Goal: Find specific page/section: Find specific page/section

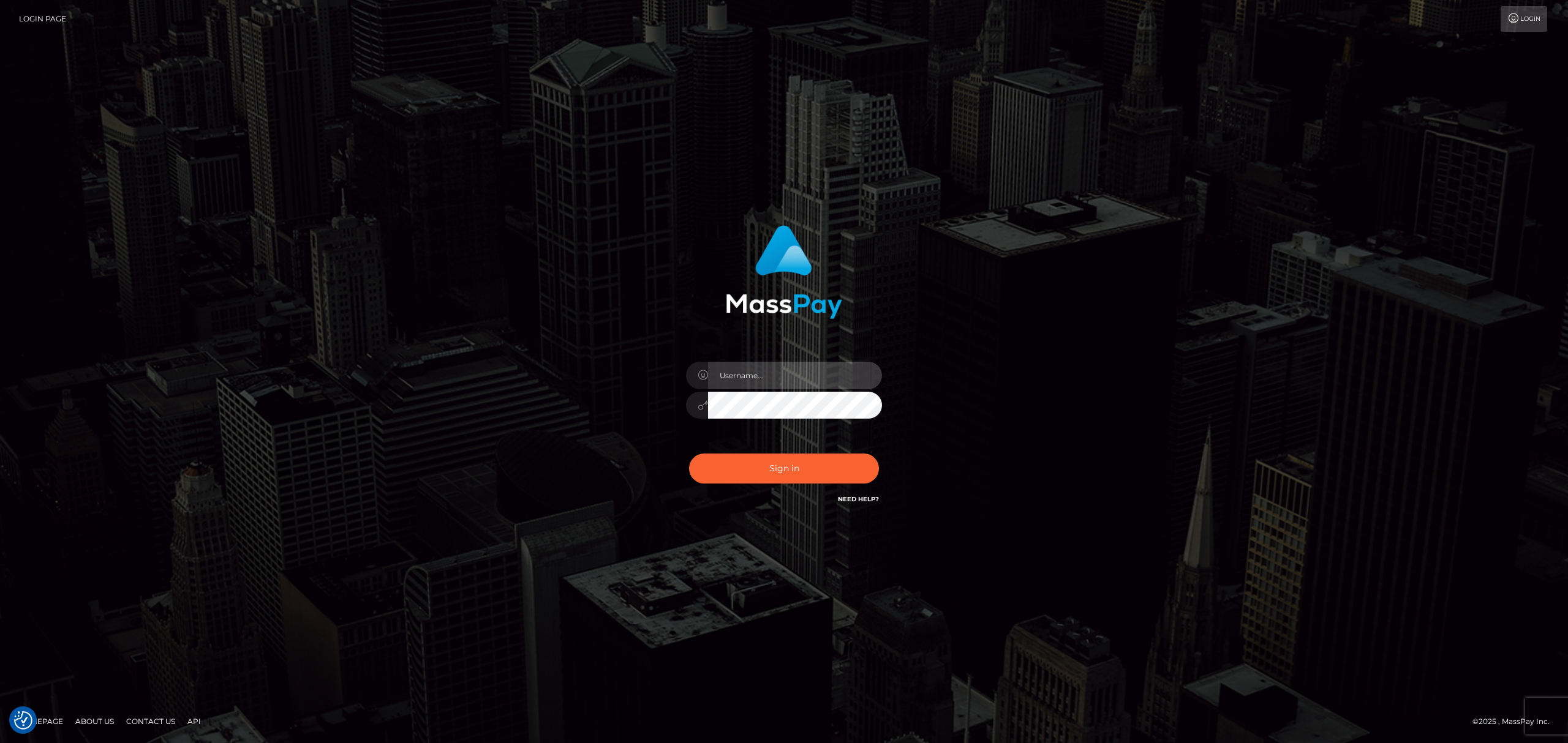
click at [773, 383] on input "text" at bounding box center [795, 375] width 174 height 27
type input "[PERSON_NAME]"
click at [809, 471] on button "Sign in" at bounding box center [784, 469] width 190 height 30
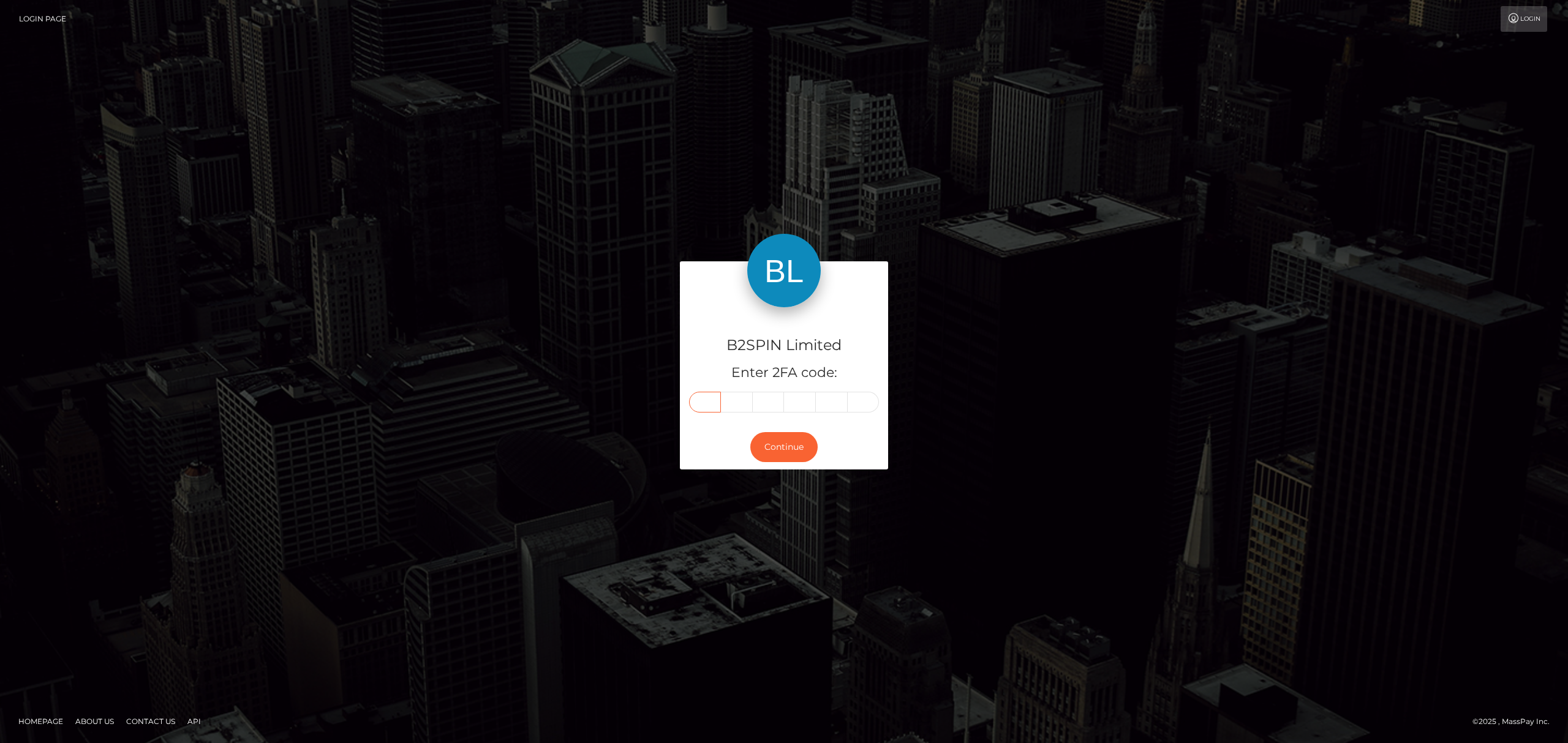
click at [710, 403] on input "text" at bounding box center [705, 403] width 32 height 21
paste input "4"
type input "4"
type input "6"
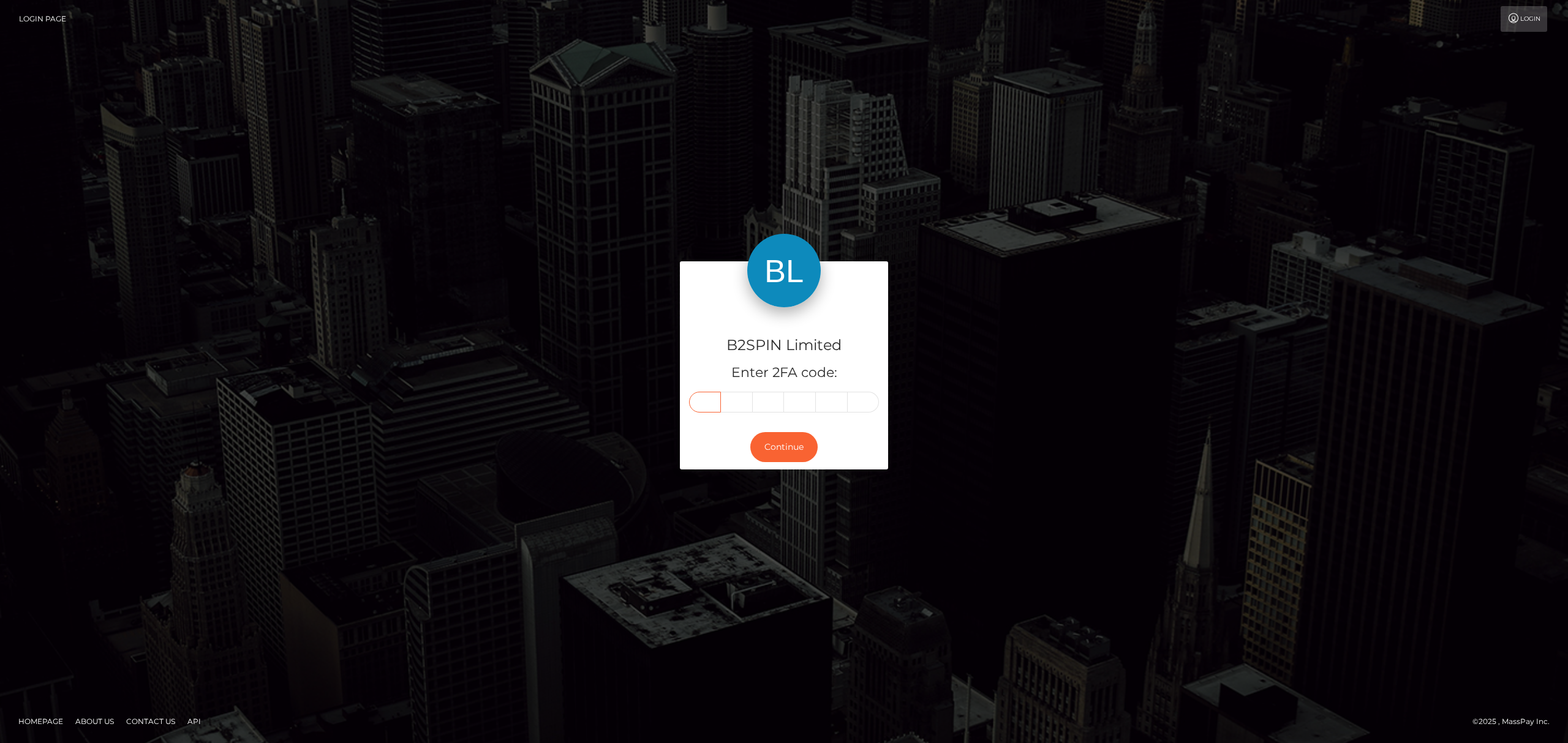
type input "9"
type input "2"
type input "8"
click at [787, 443] on button "Continue" at bounding box center [784, 447] width 68 height 30
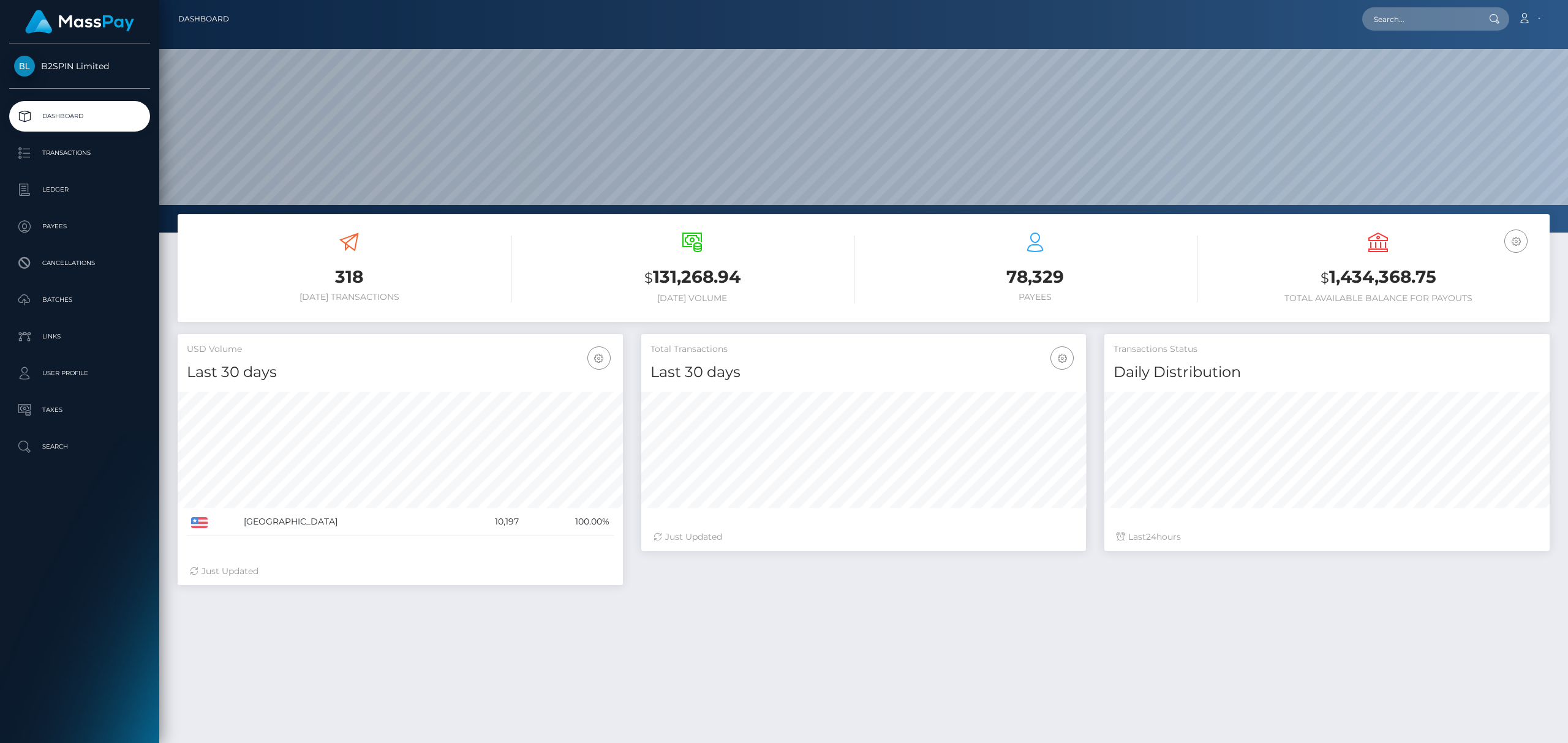
scroll to position [216, 445]
drag, startPoint x: 0, startPoint y: 0, endPoint x: 363, endPoint y: 211, distance: 419.9
click at [363, 211] on div at bounding box center [864, 116] width 1409 height 233
click at [1432, 20] on input "text" at bounding box center [1420, 18] width 115 height 23
paste input "1756988423"
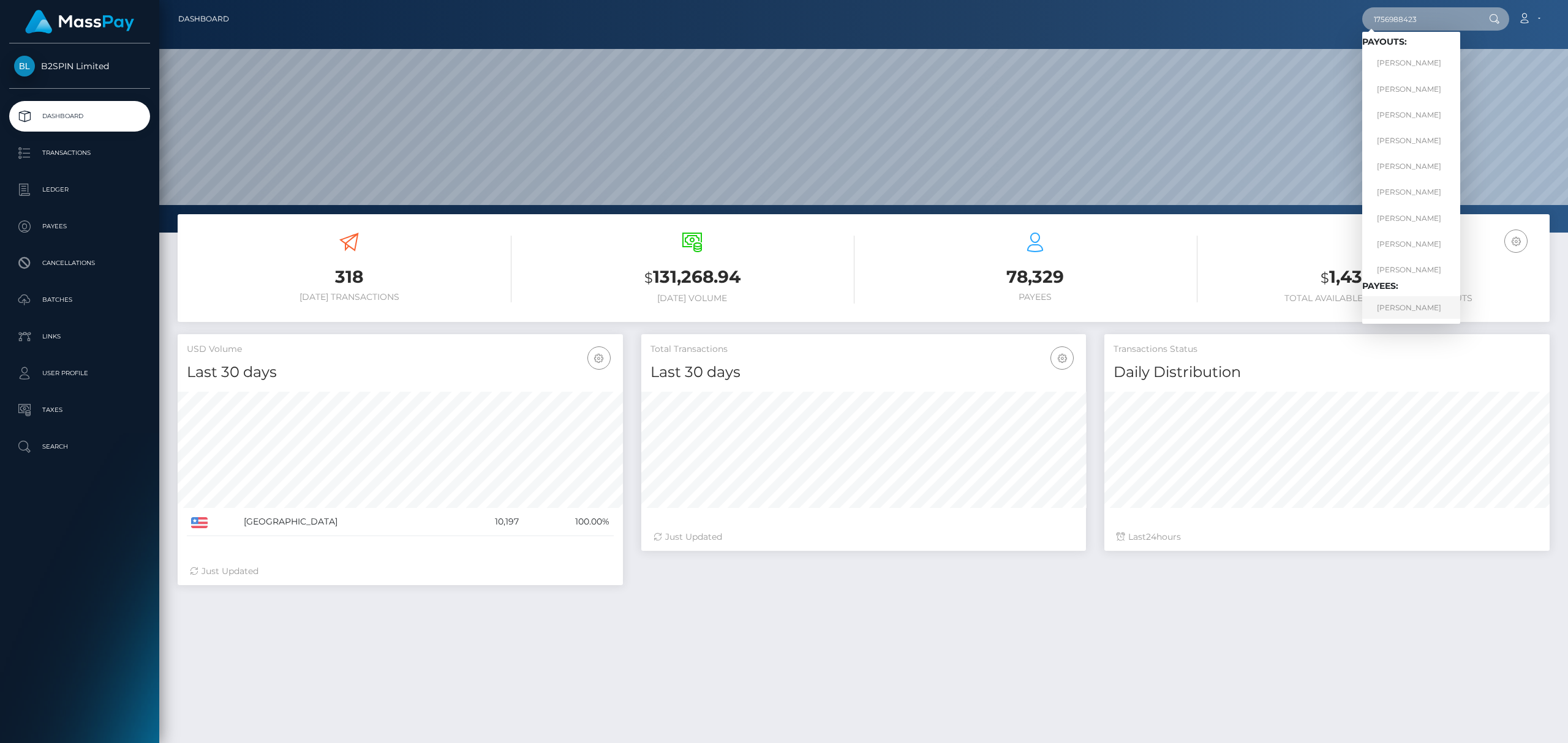
type input "1756988423"
click at [1393, 307] on link "AMANDA YVONNE SANCHEZ" at bounding box center [1411, 307] width 98 height 23
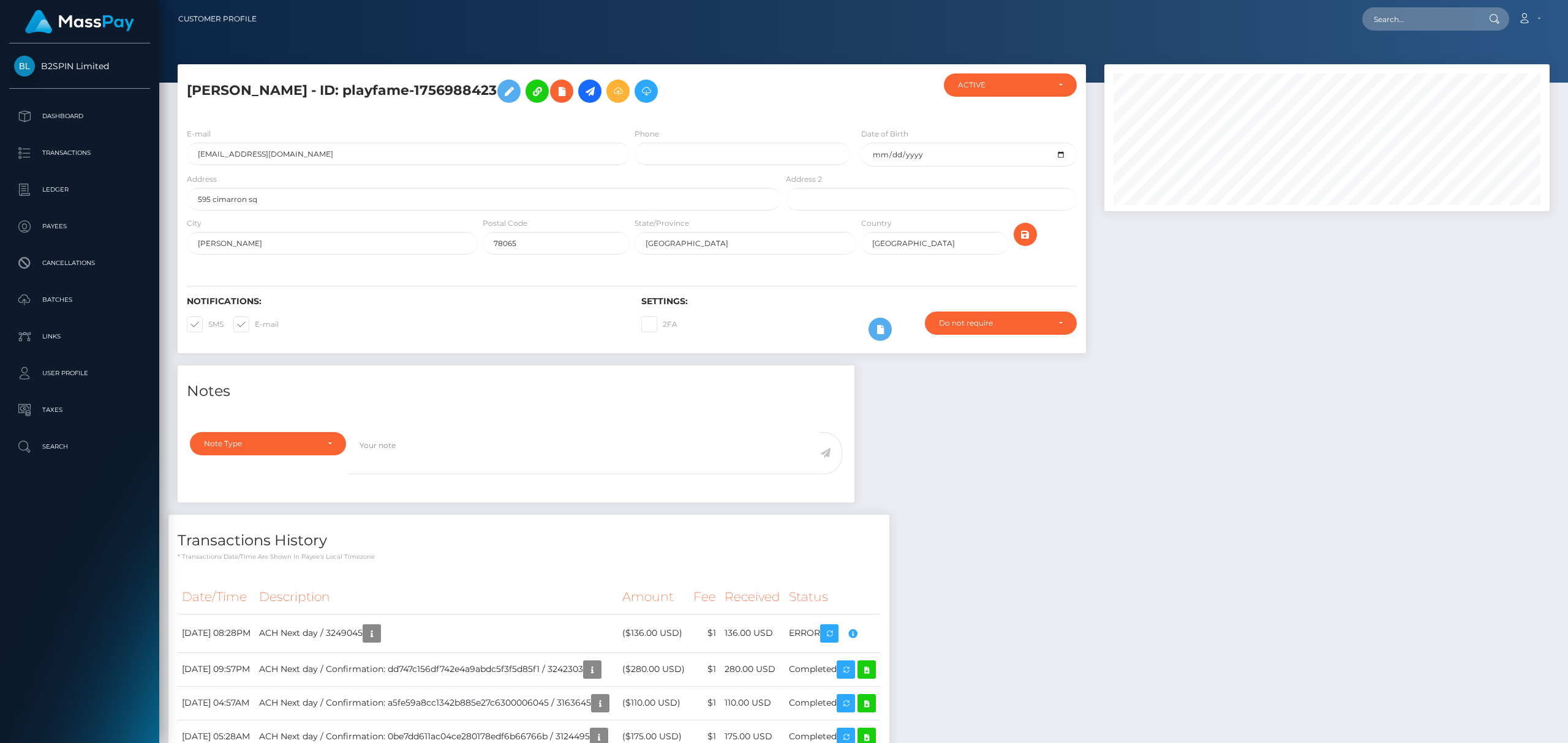
scroll to position [147, 445]
click at [1088, 706] on div "Notes Note Type Compliance Clear Compliance General Note Type" at bounding box center [864, 745] width 1391 height 759
